Goal: Task Accomplishment & Management: Manage account settings

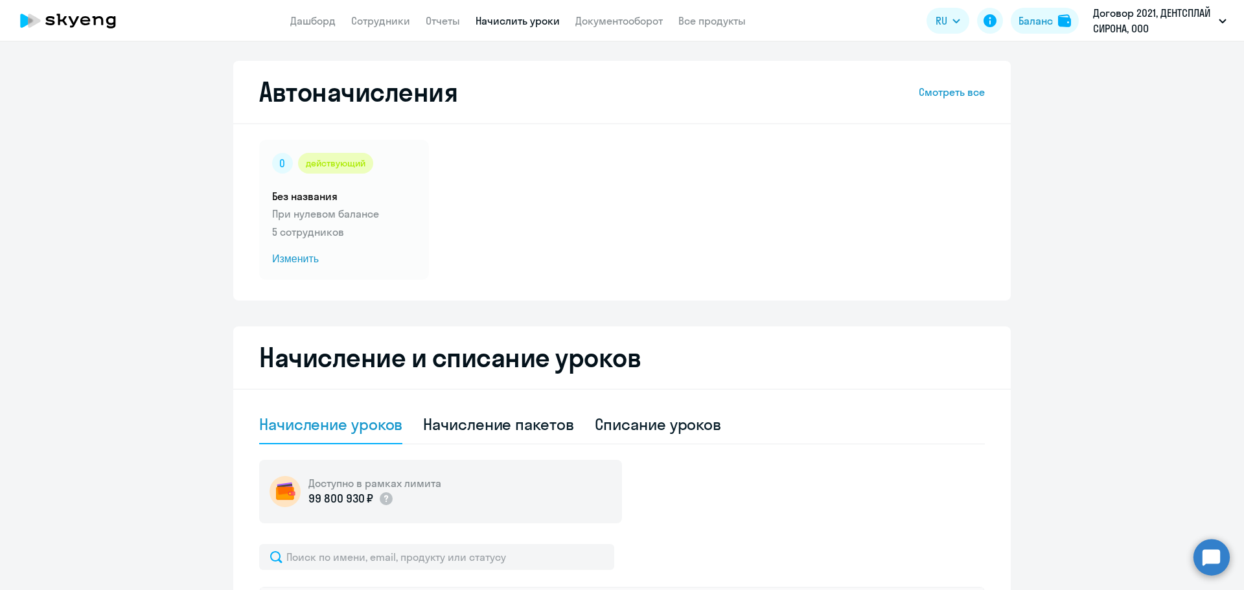
select select "10"
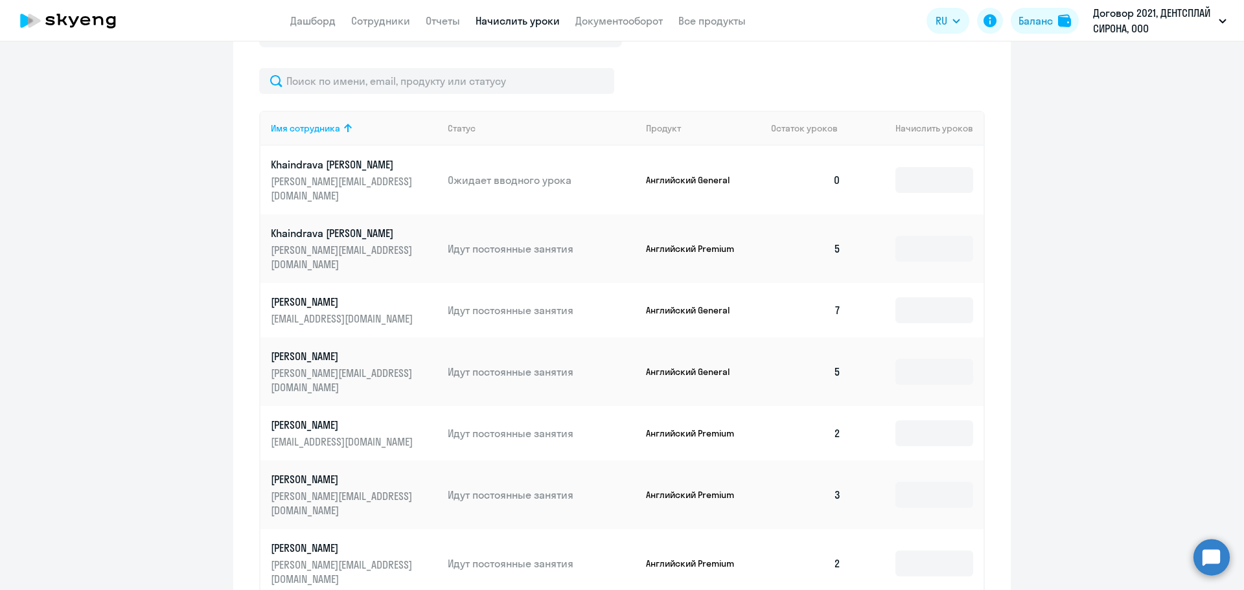
scroll to position [453, 0]
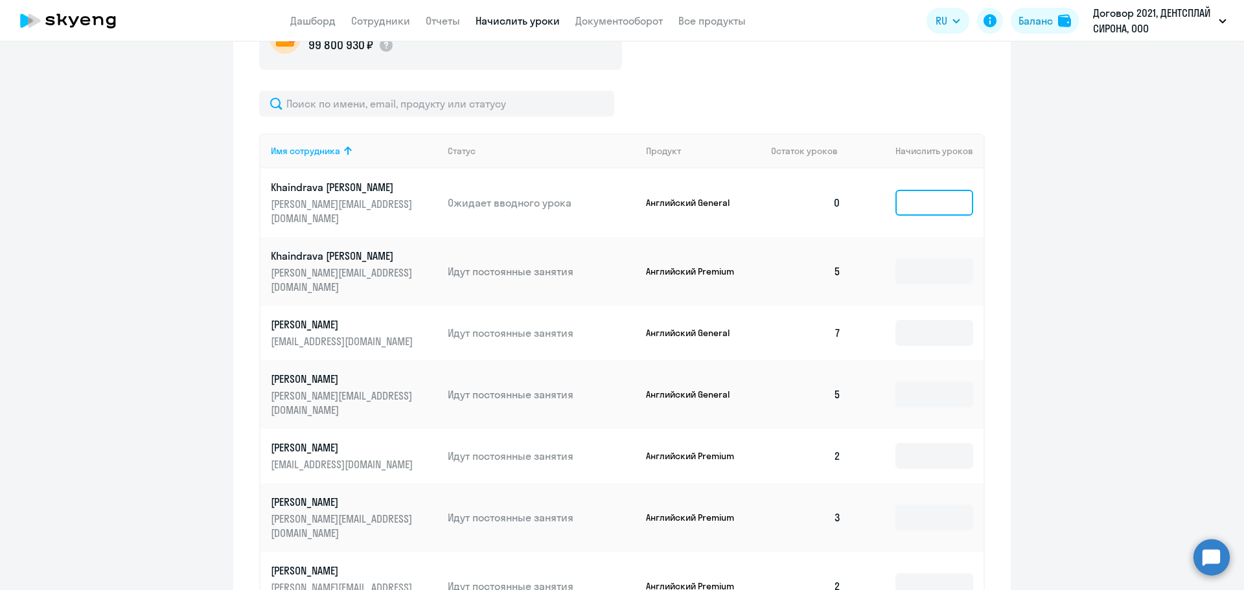
click at [916, 203] on input at bounding box center [934, 203] width 78 height 26
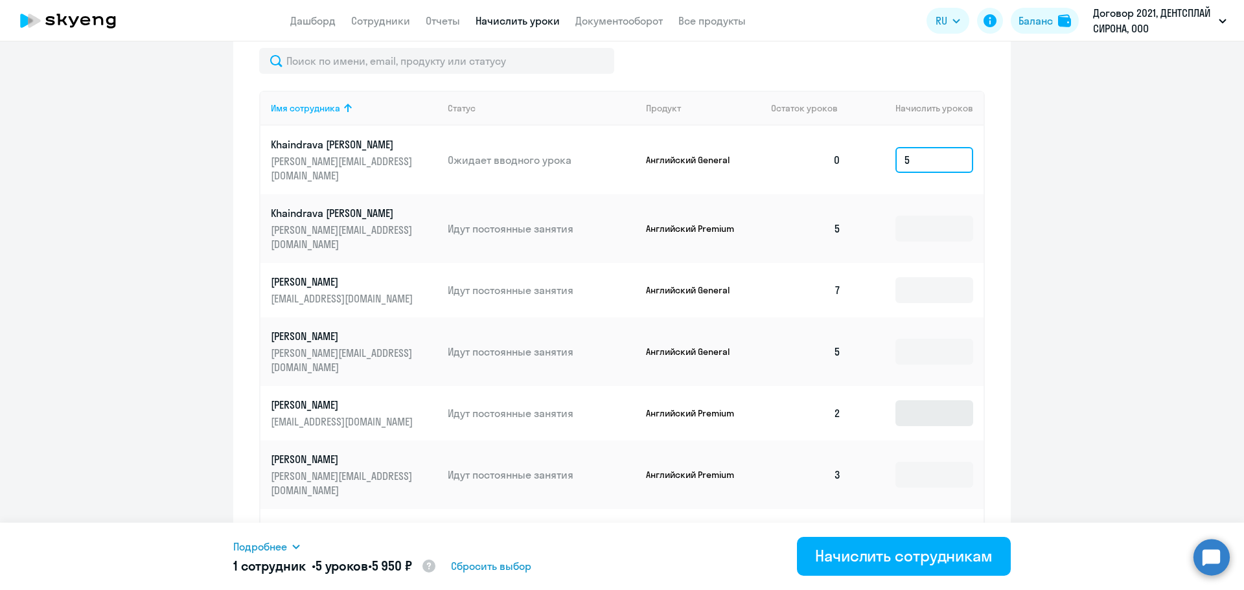
scroll to position [518, 0]
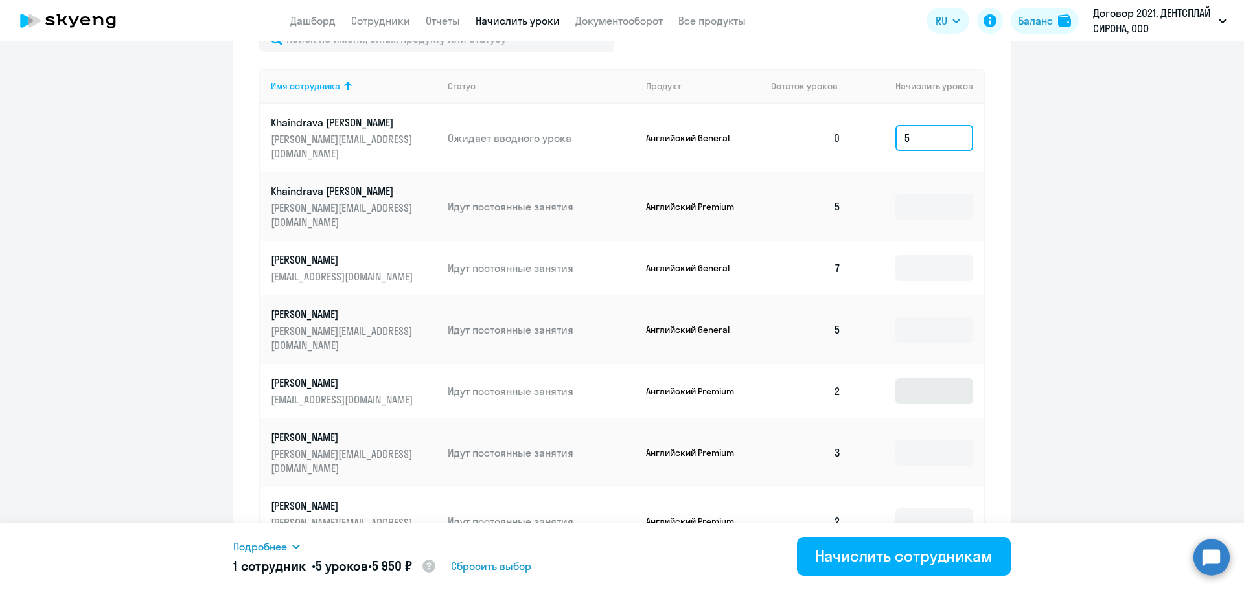
type input "5"
click at [902, 440] on input at bounding box center [934, 453] width 78 height 26
type input "7"
click at [908, 487] on td at bounding box center [917, 521] width 132 height 69
click at [907, 508] on input at bounding box center [934, 521] width 78 height 26
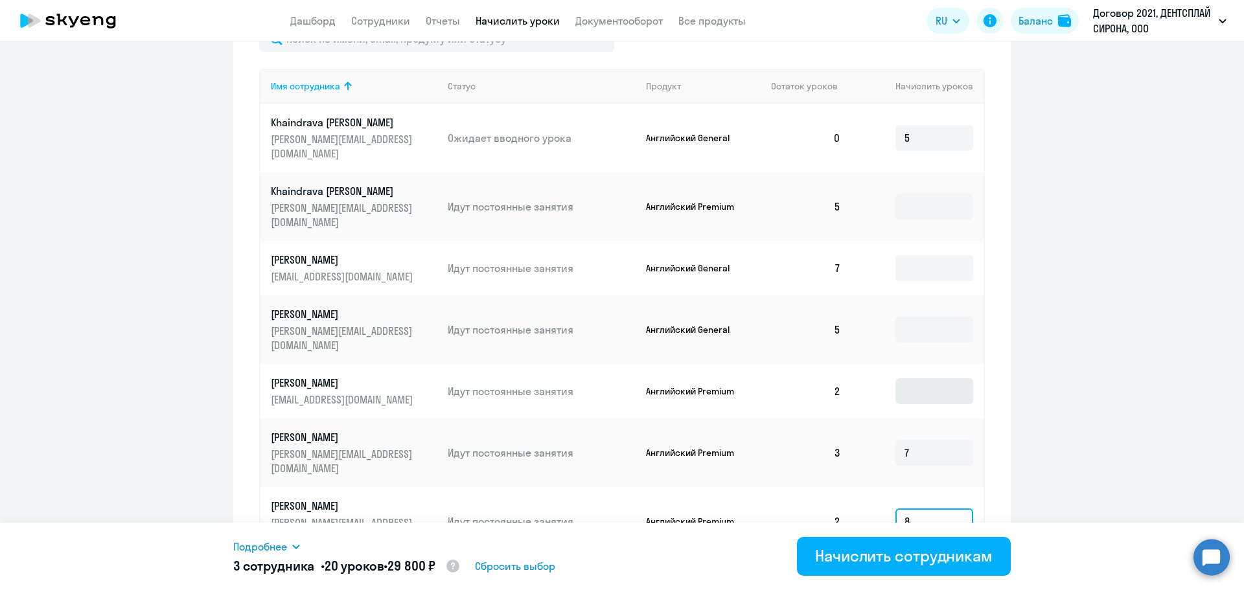
type input "8"
click at [917, 378] on input at bounding box center [934, 391] width 78 height 26
type input "8"
click at [917, 317] on input at bounding box center [934, 330] width 78 height 26
type input "5"
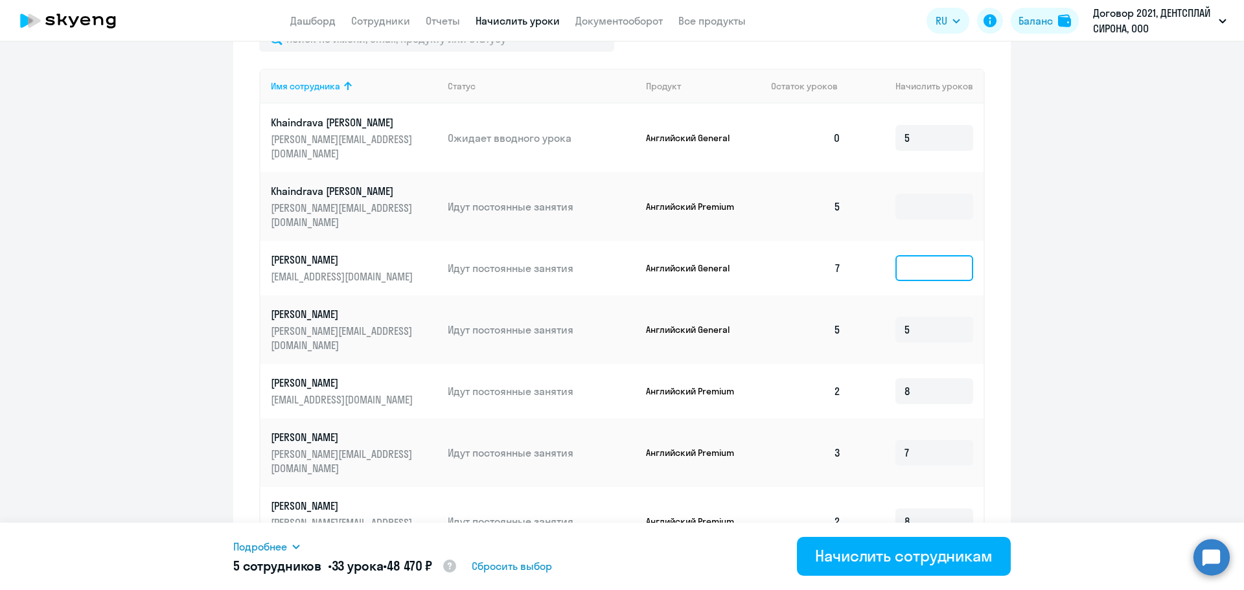
click at [932, 255] on input at bounding box center [934, 268] width 78 height 26
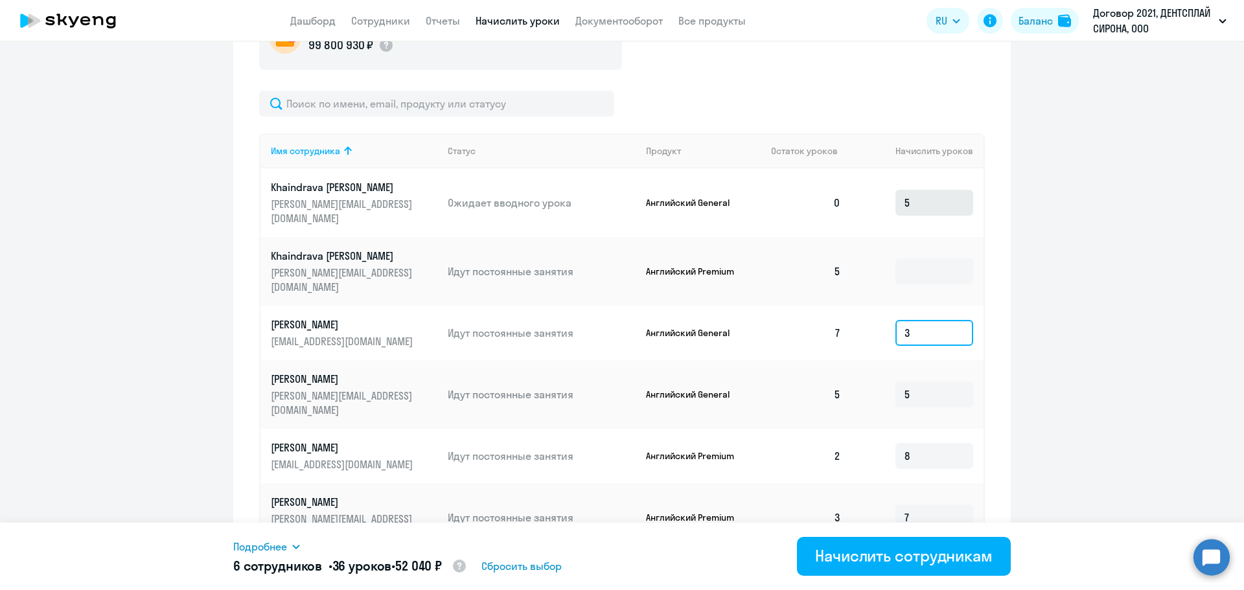
type input "3"
drag, startPoint x: 922, startPoint y: 203, endPoint x: 871, endPoint y: 200, distance: 51.9
click at [871, 200] on td "5" at bounding box center [917, 202] width 132 height 69
click at [920, 258] on input at bounding box center [934, 271] width 78 height 26
type input "5"
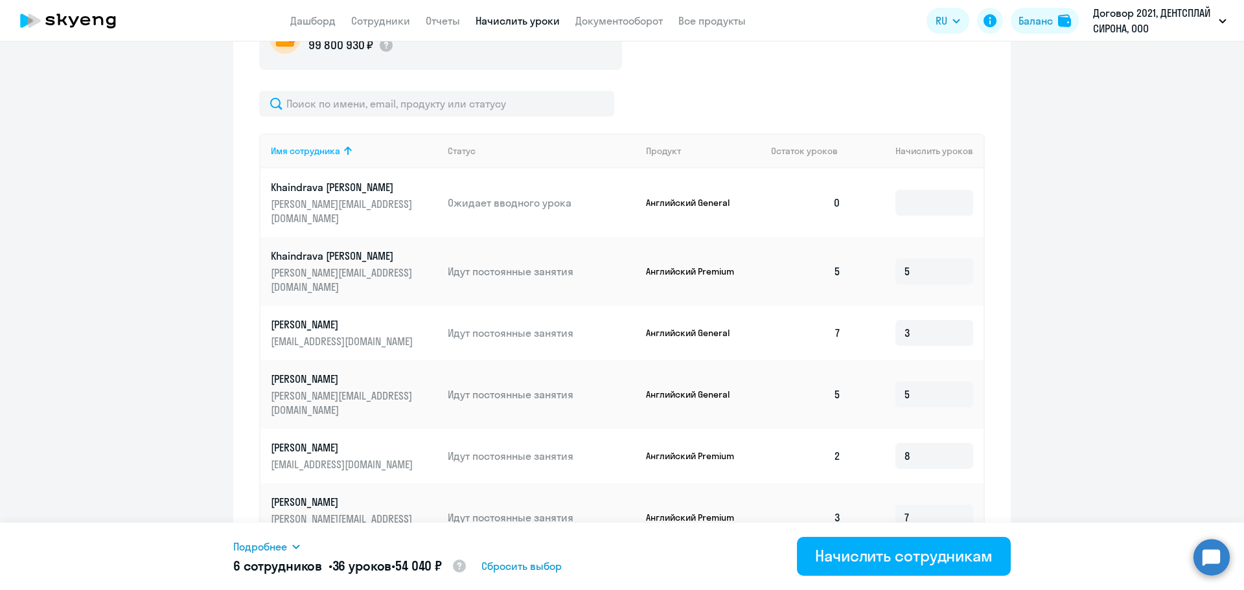
click at [994, 338] on div "Начисление и списание уроков Начисление уроков Начисление пакетов Списание урок…" at bounding box center [621, 275] width 777 height 805
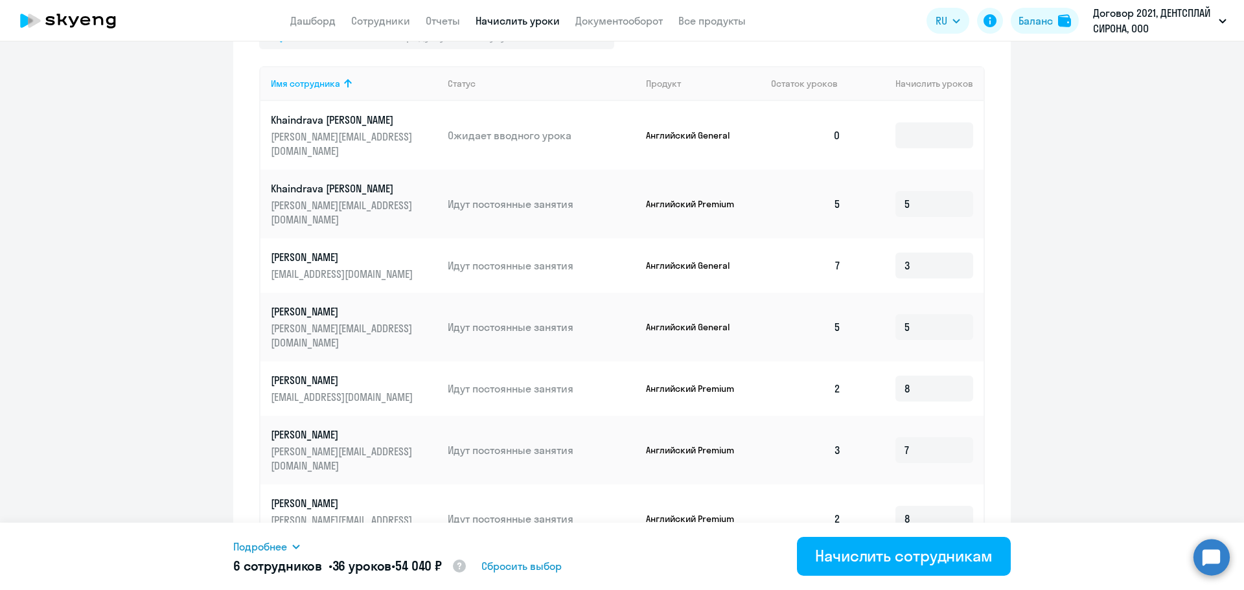
scroll to position [521, 0]
click at [902, 551] on div "Начислить сотрудникам" at bounding box center [903, 555] width 177 height 21
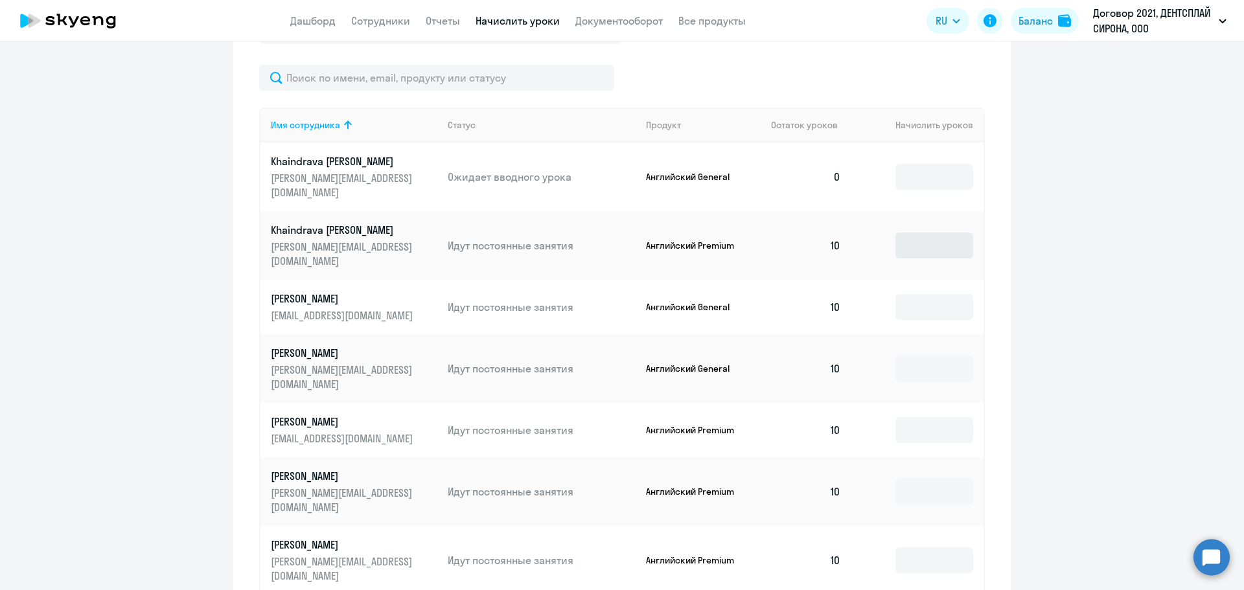
scroll to position [457, 0]
